Goal: Find specific page/section: Find specific page/section

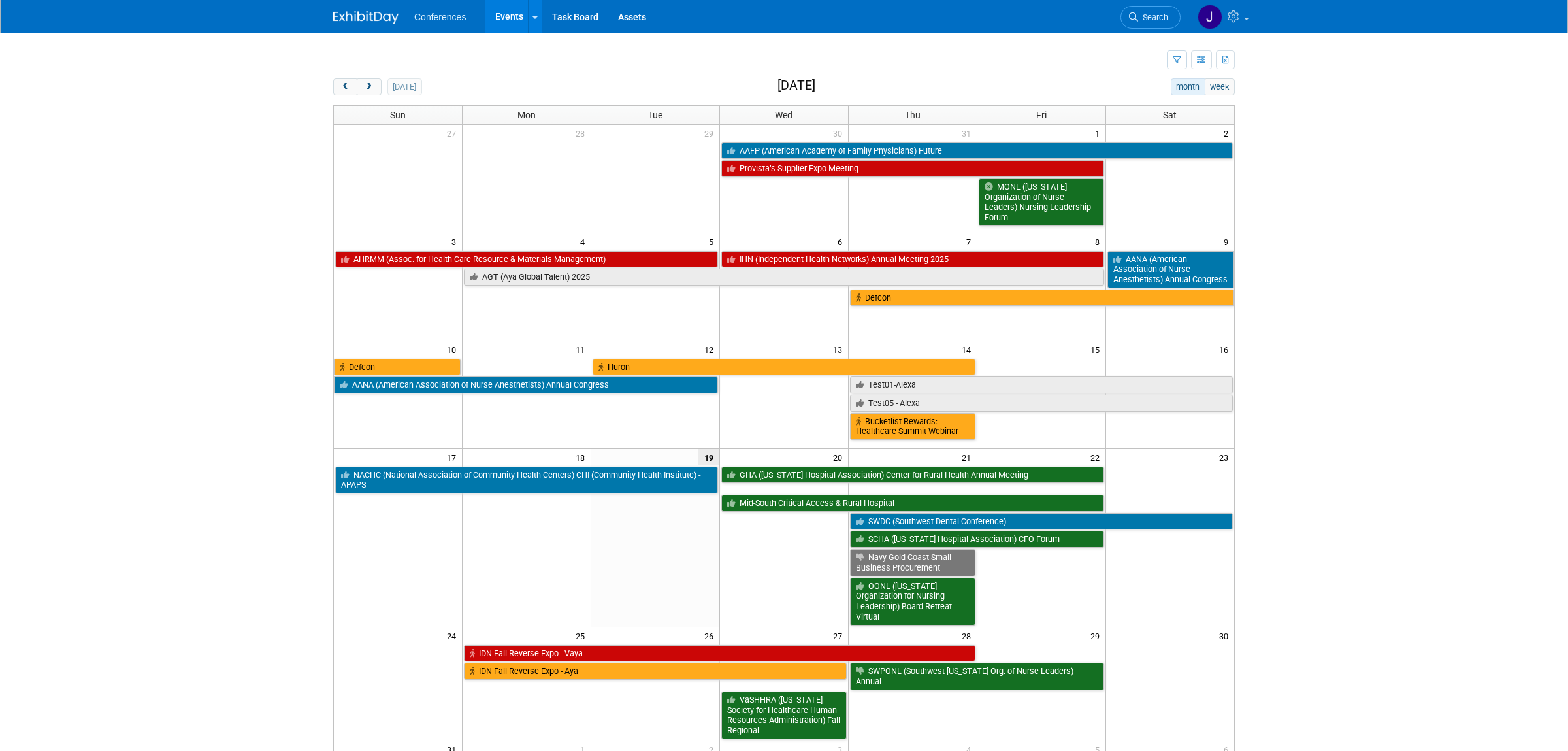
drag, startPoint x: 1160, startPoint y: 12, endPoint x: 1165, endPoint y: 47, distance: 35.4
click at [1160, 13] on link "Search" at bounding box center [1151, 17] width 60 height 23
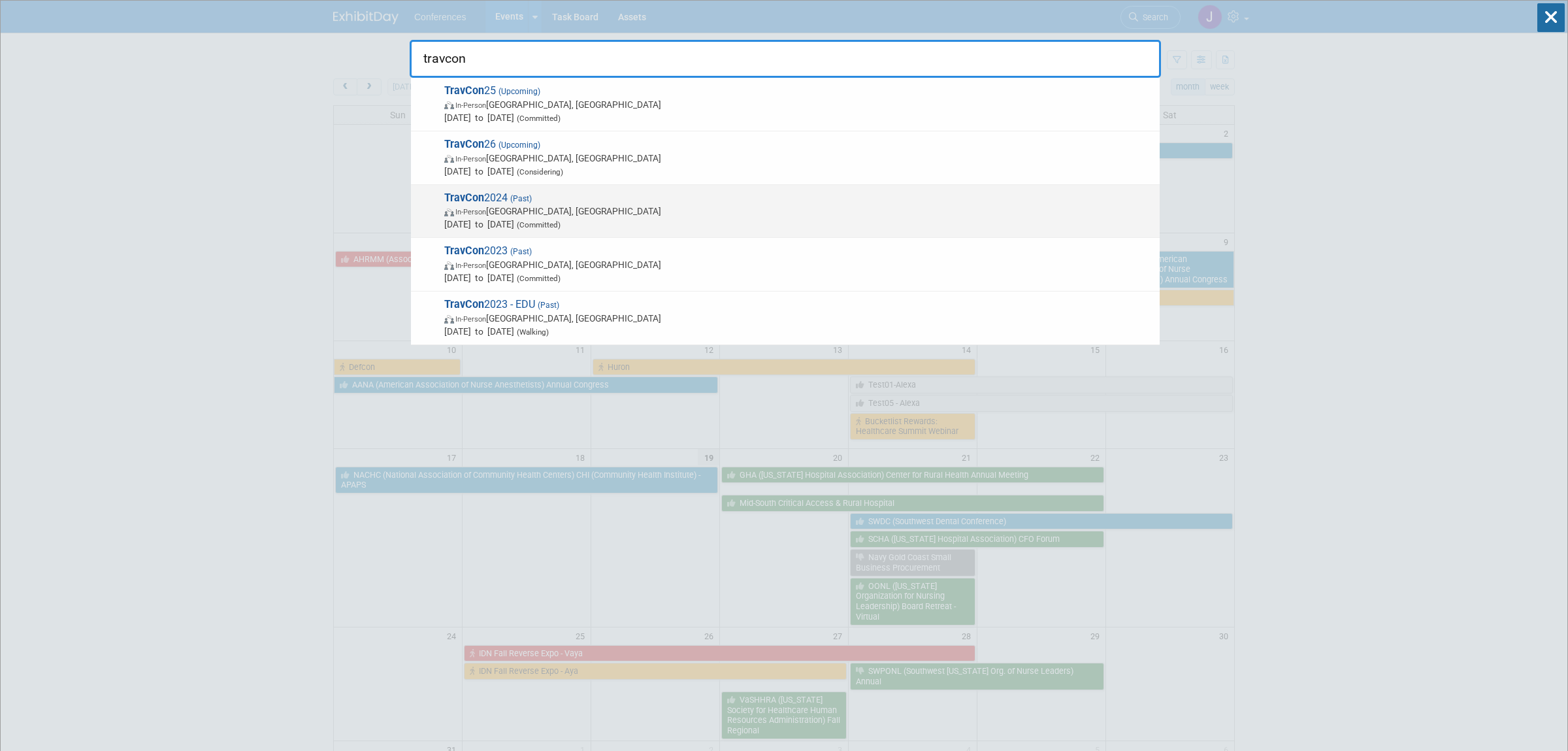
type input "travcon"
click at [726, 213] on span "In-Person [GEOGRAPHIC_DATA], [GEOGRAPHIC_DATA]" at bounding box center [798, 211] width 709 height 13
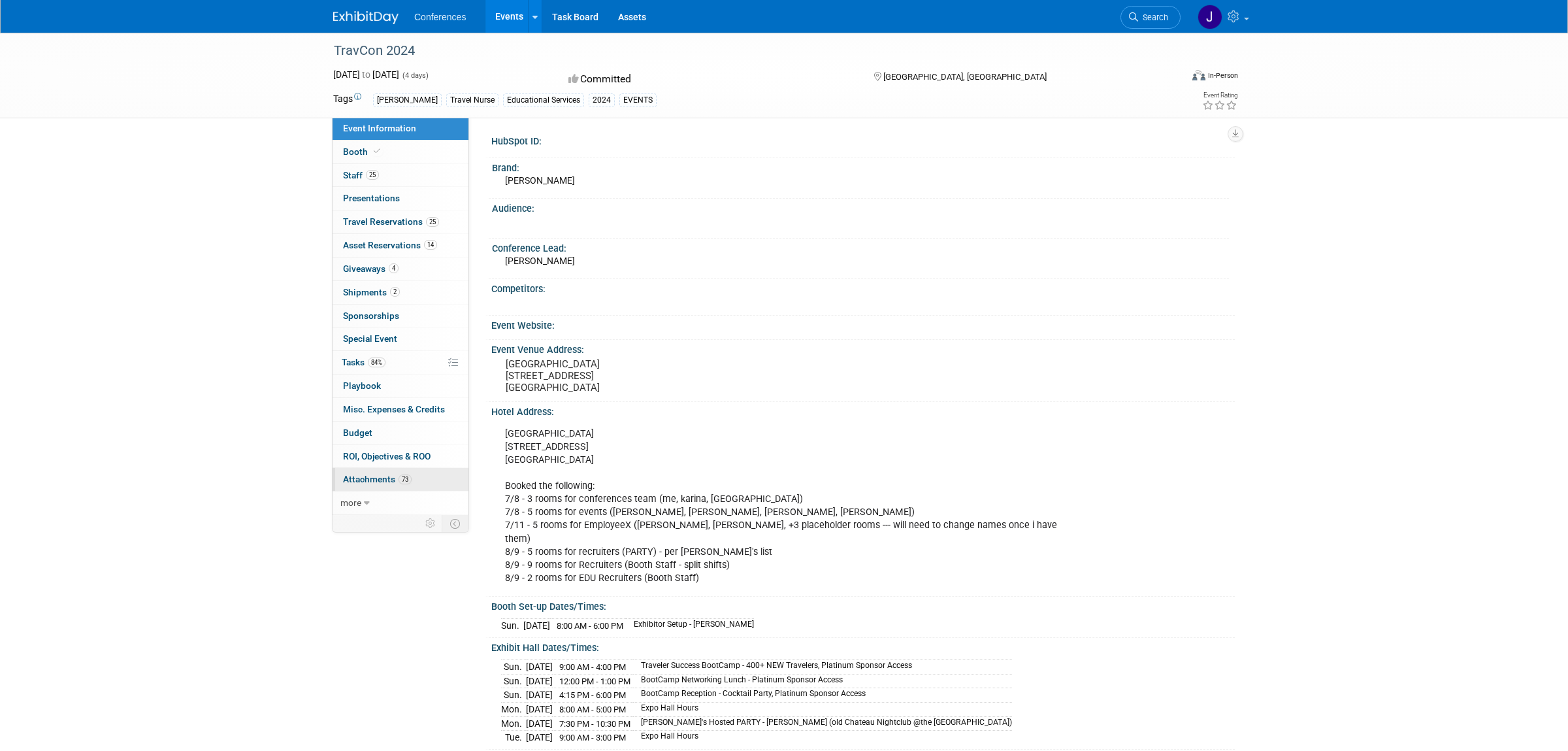
click at [363, 476] on link "73 Attachments 73" at bounding box center [400, 479] width 136 height 23
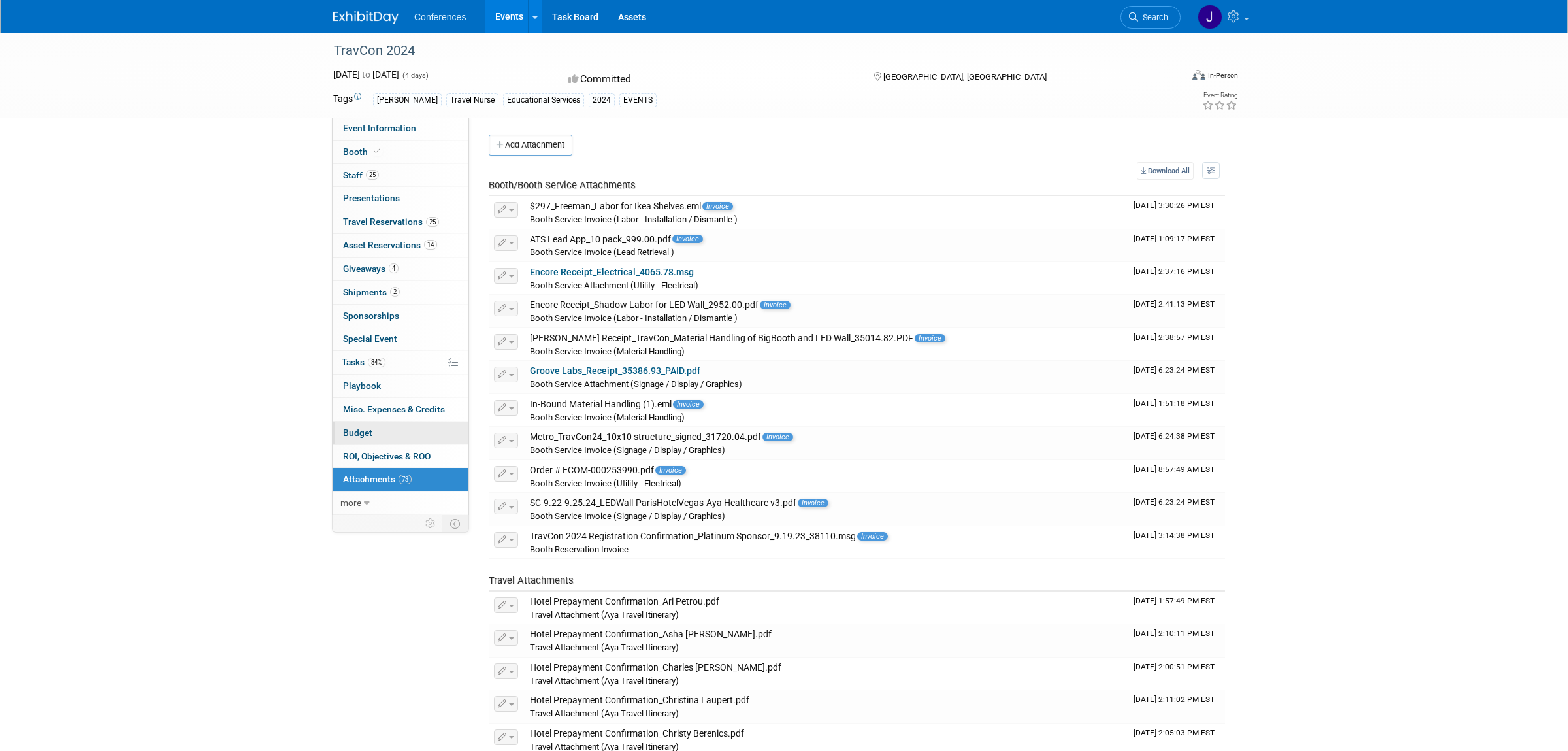
click at [360, 427] on link "Budget" at bounding box center [400, 432] width 136 height 23
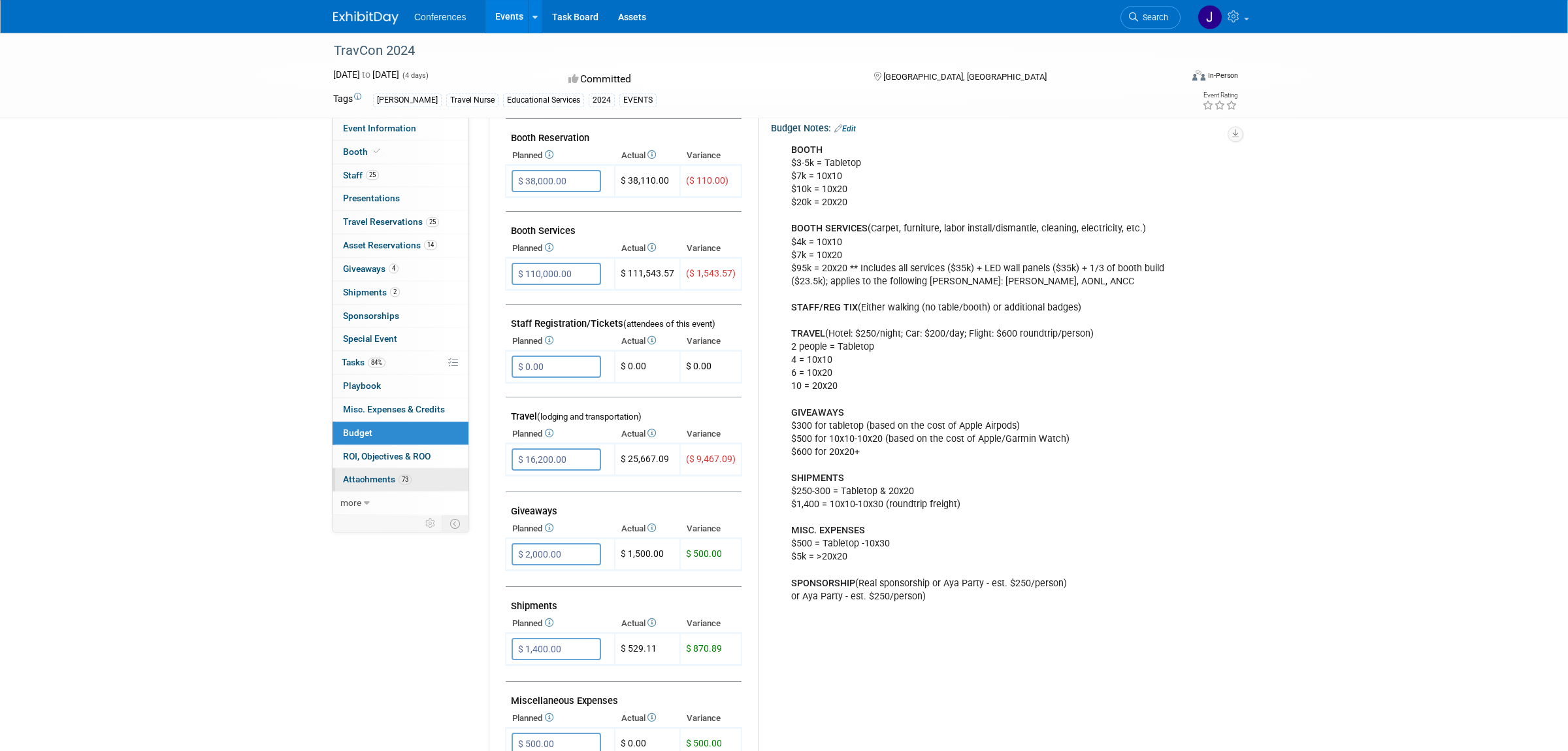
scroll to position [251, 0]
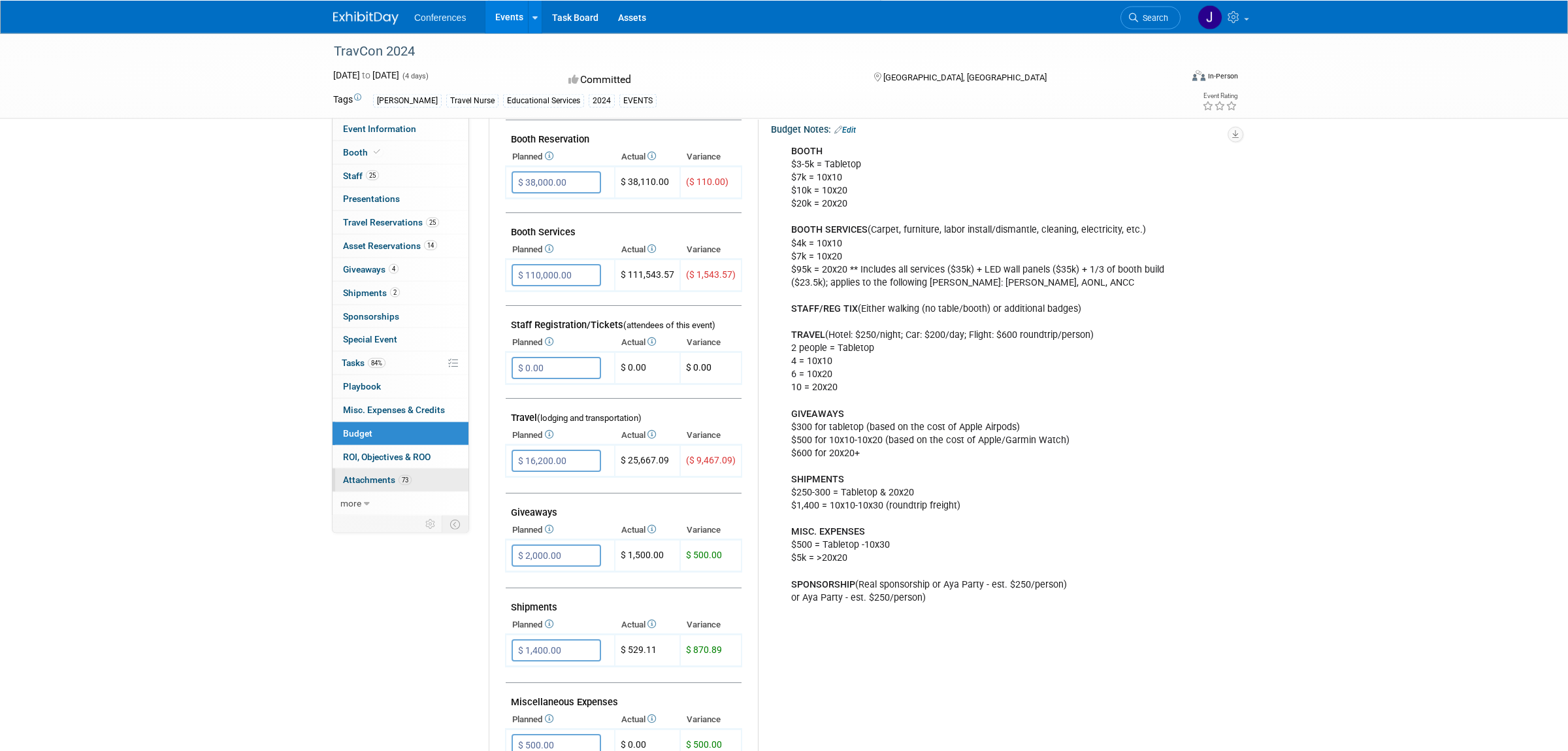
click at [349, 484] on span "Attachments 73" at bounding box center [378, 478] width 69 height 10
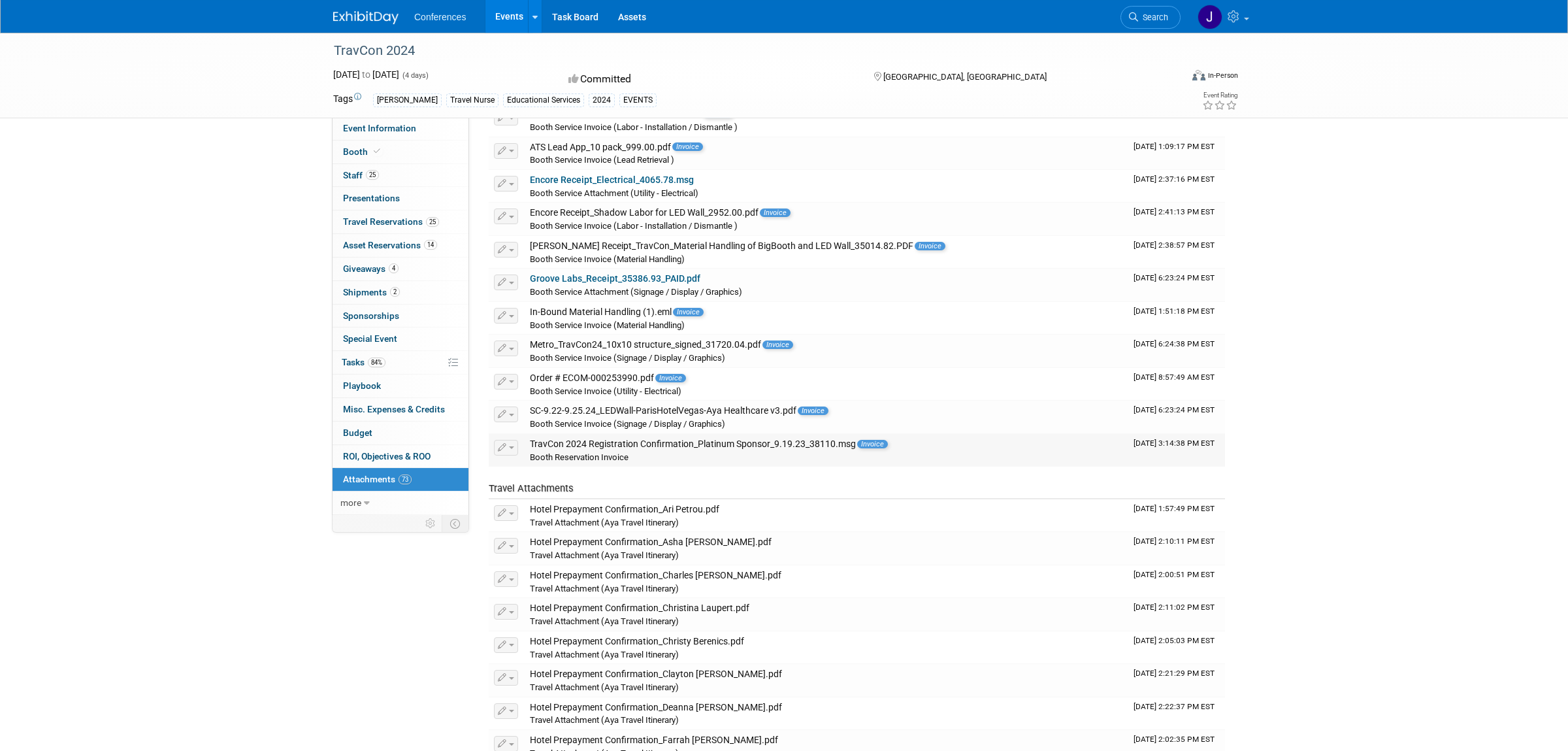
scroll to position [91, 0]
click at [773, 349] on span "Invoice" at bounding box center [778, 345] width 31 height 8
click at [693, 351] on div "Metro_TravCon24_10x10 structure_signed_31720.04.pdf Invoice" at bounding box center [827, 345] width 593 height 12
click at [767, 348] on span "Invoice" at bounding box center [778, 345] width 31 height 8
click at [773, 348] on span "Invoice" at bounding box center [778, 345] width 31 height 8
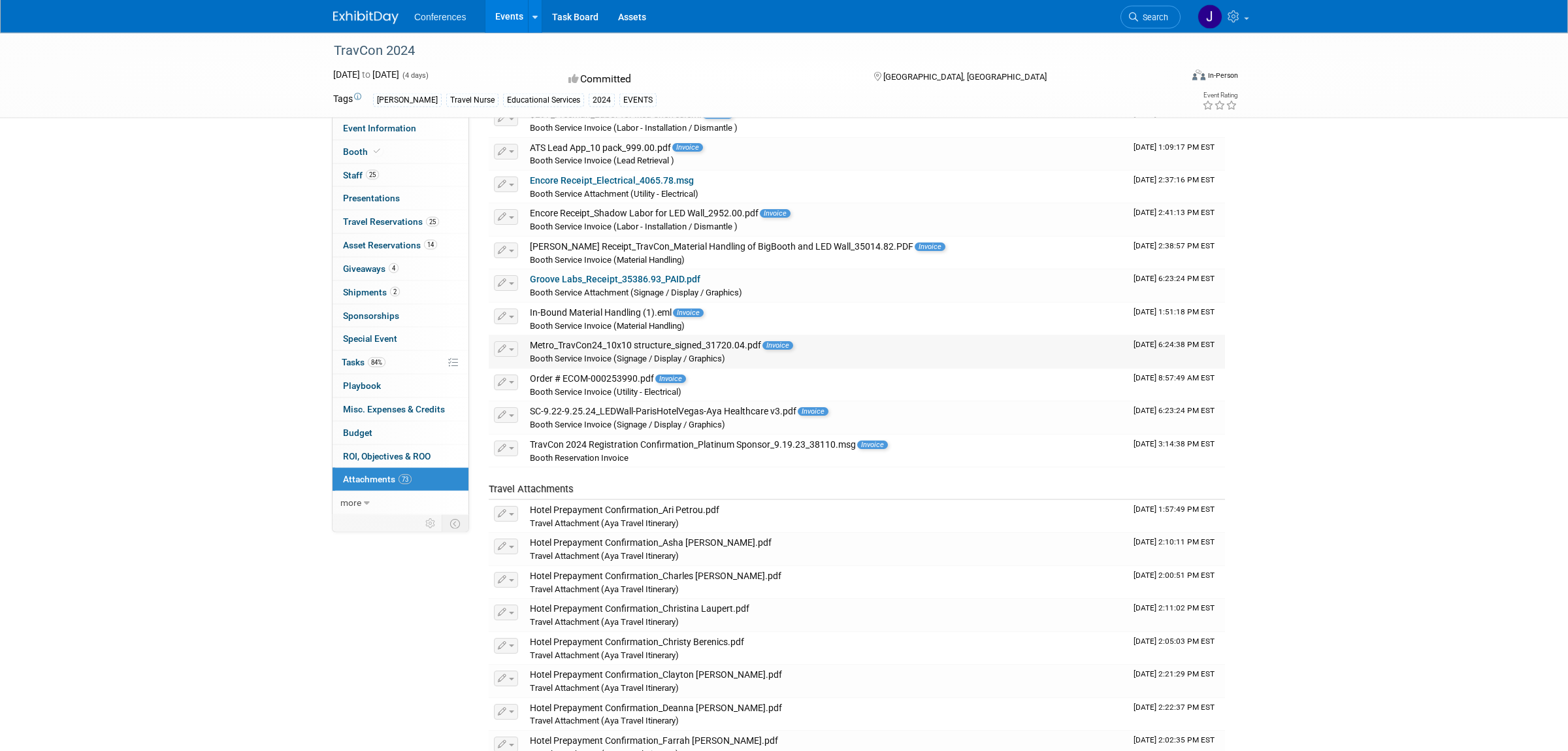
click at [509, 357] on button "button" at bounding box center [506, 349] width 24 height 16
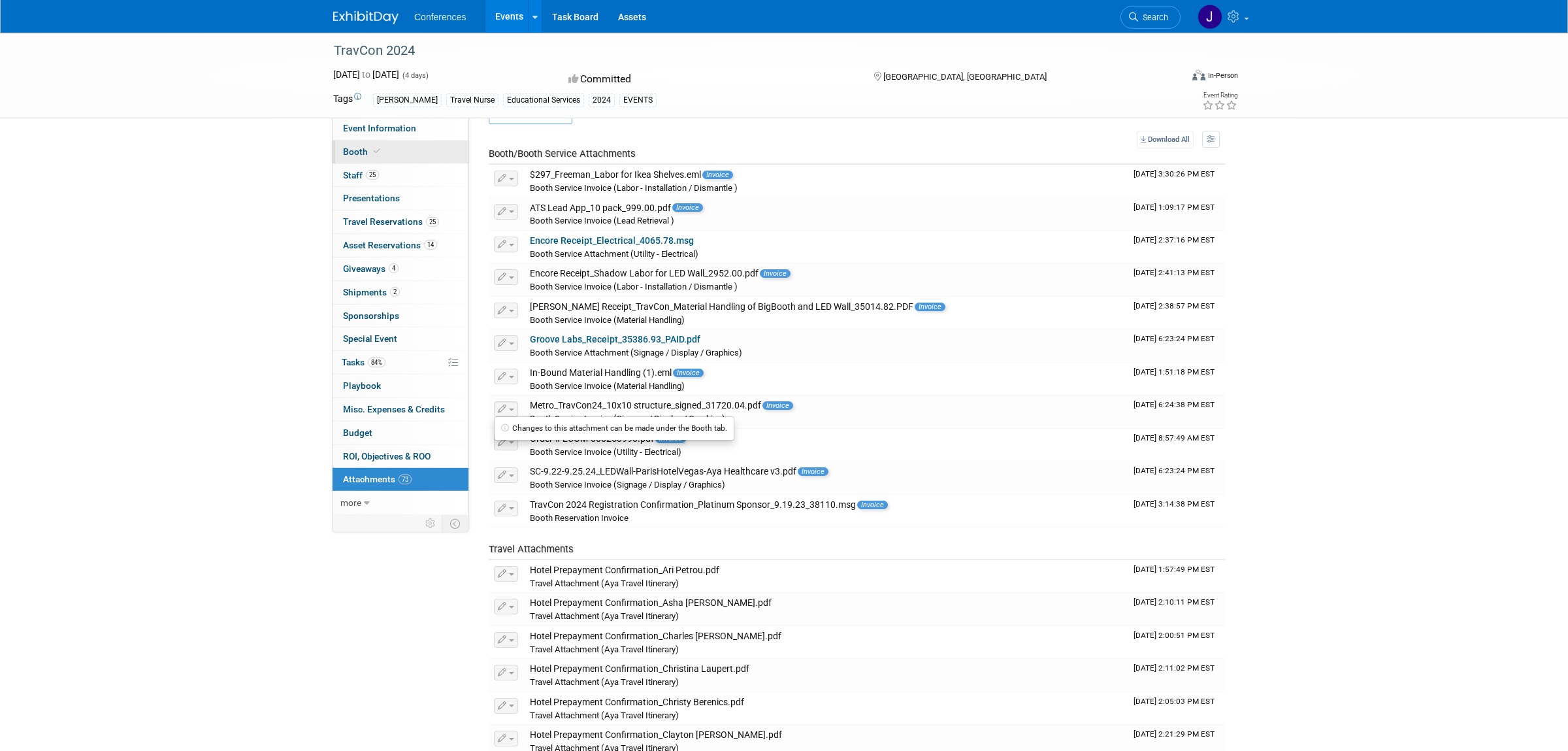
scroll to position [27, 0]
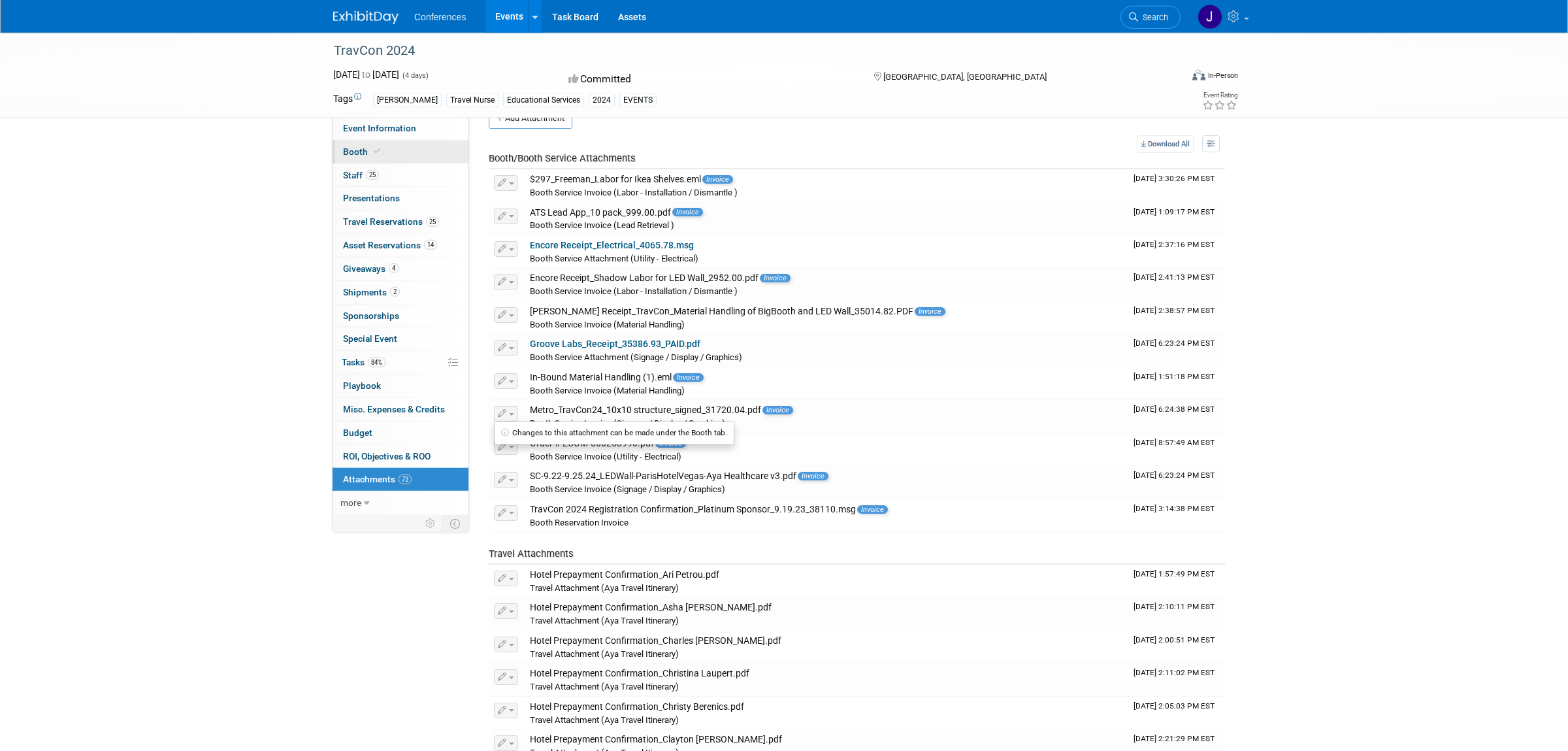
click at [348, 154] on span "Booth" at bounding box center [363, 151] width 40 height 10
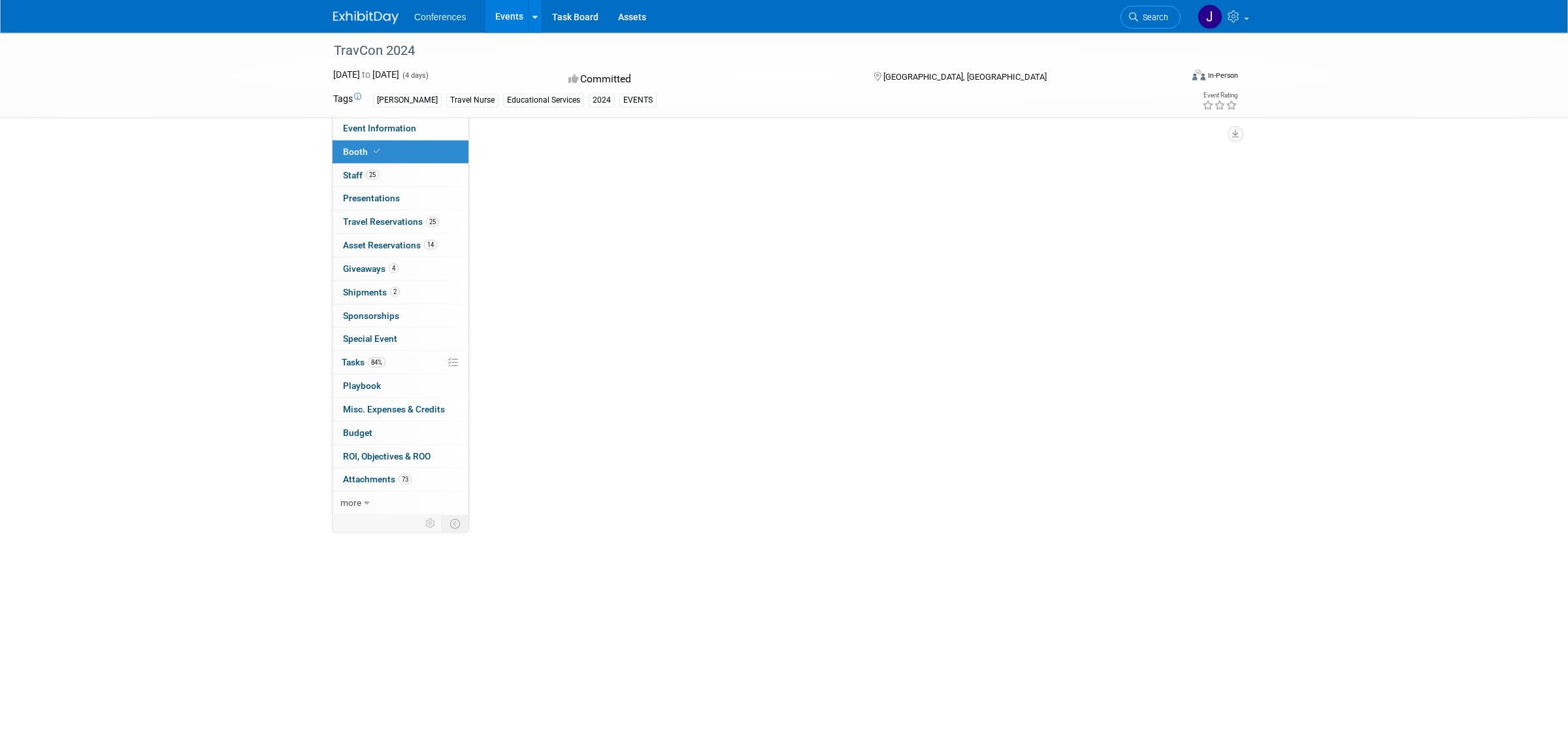
scroll to position [0, 0]
select select "10'x30'"
select select "Yes"
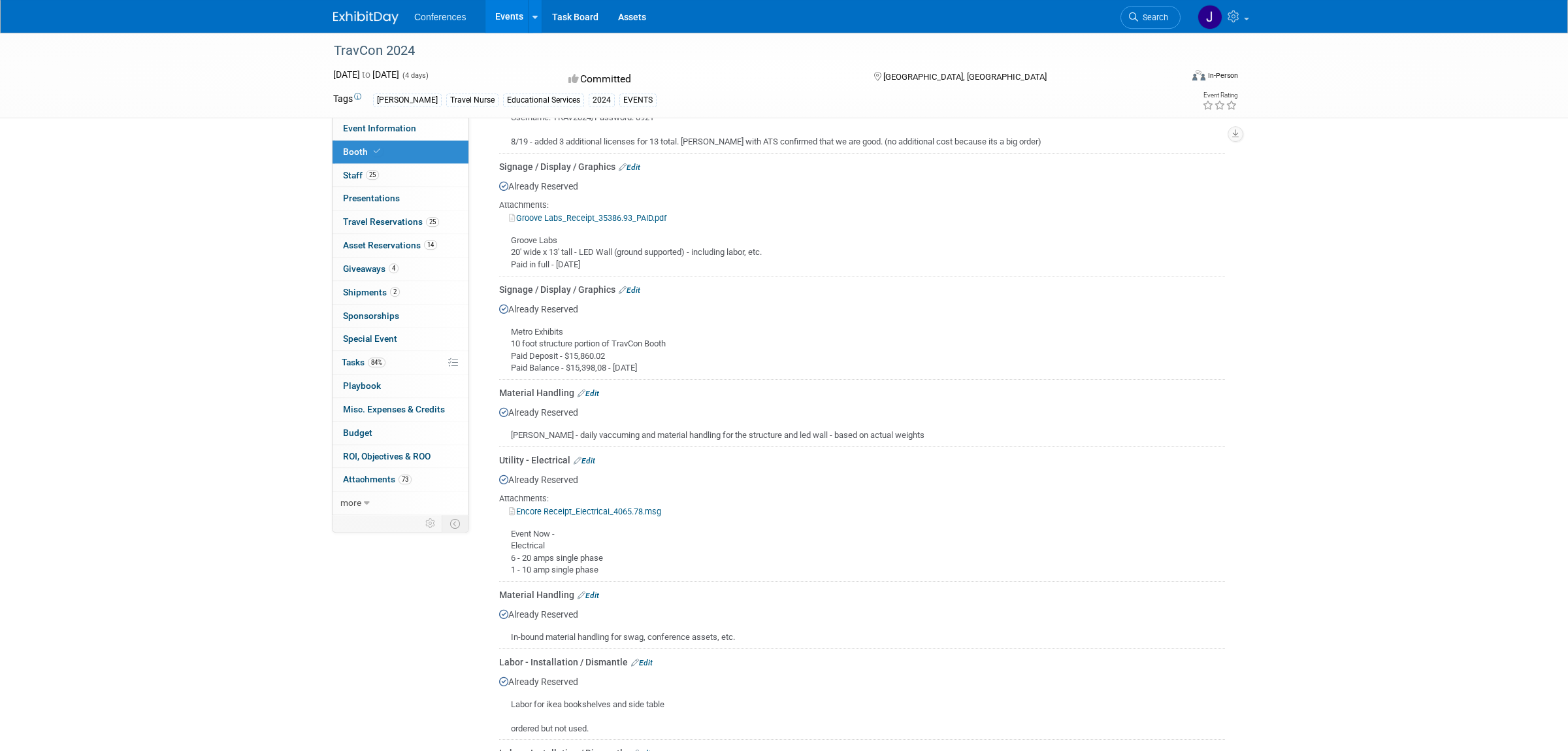
scroll to position [550, 0]
click at [631, 220] on link "Groove Labs_Receipt_35386.93_PAID.pdf" at bounding box center [587, 218] width 157 height 10
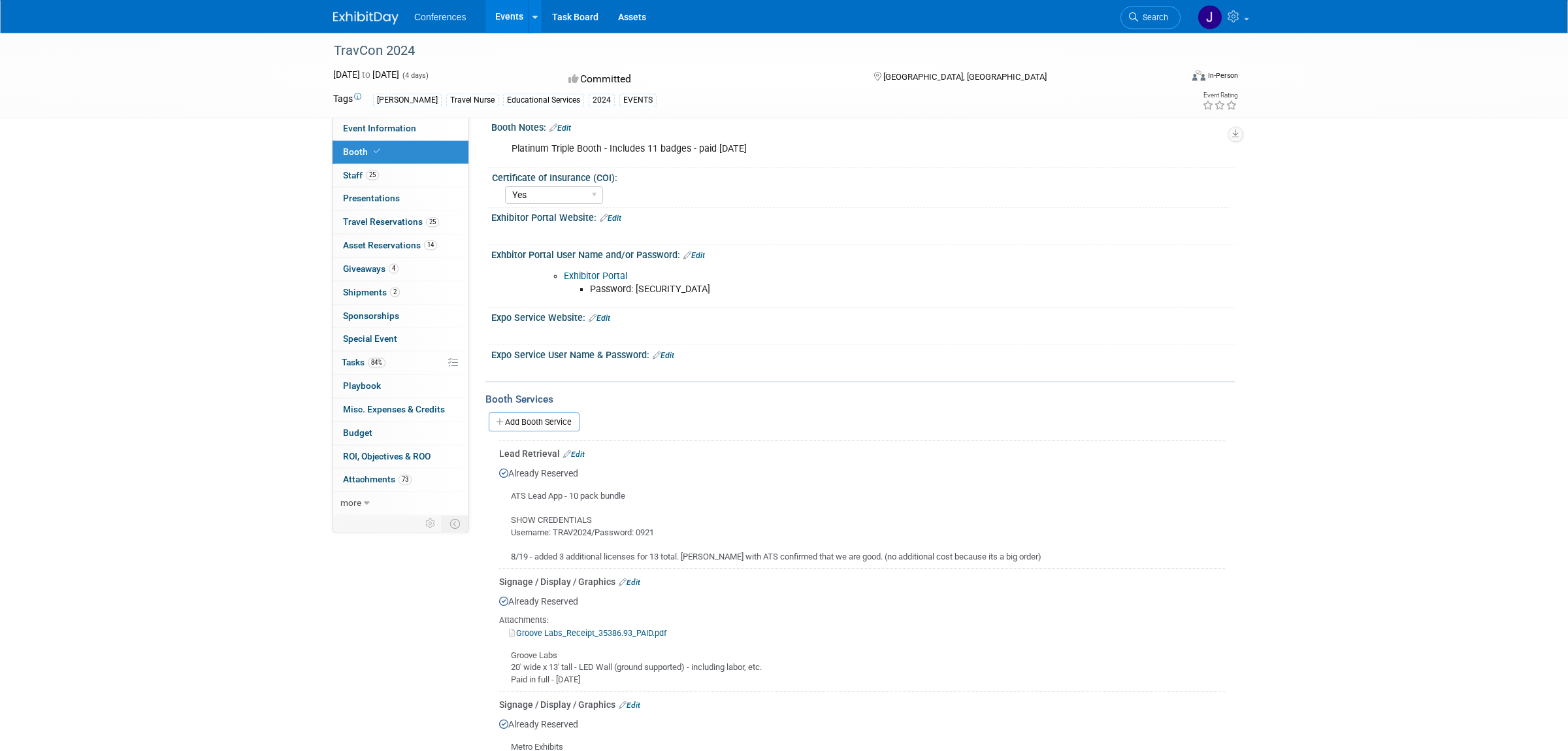
scroll to position [136, 0]
click at [630, 629] on link "Groove Labs_Receipt_35386.93_PAID.pdf" at bounding box center [587, 632] width 157 height 10
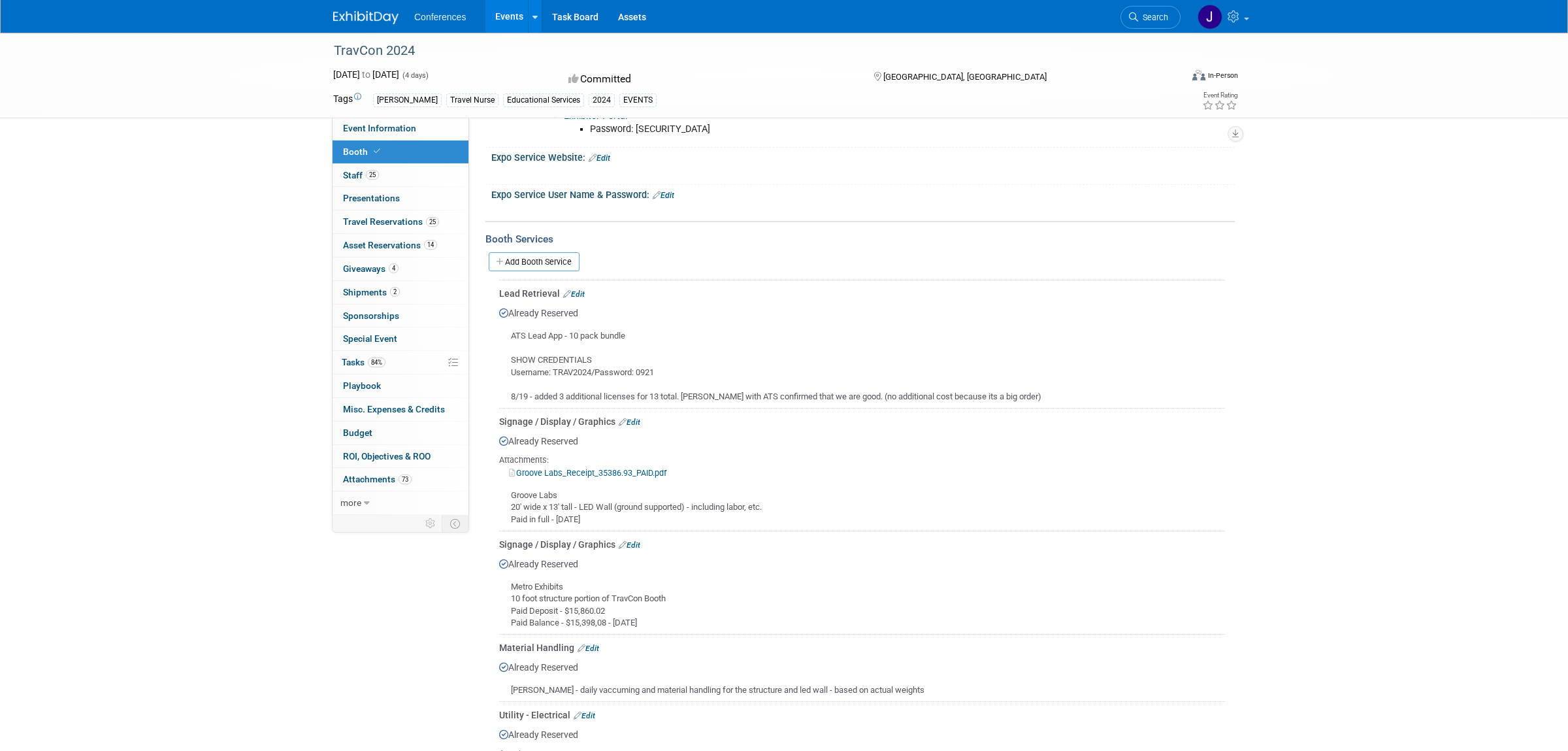
scroll to position [292, 0]
